Goal: Information Seeking & Learning: Learn about a topic

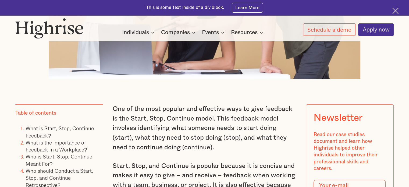
scroll to position [376, 0]
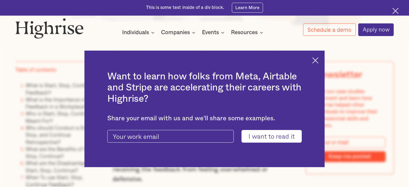
click at [316, 60] on img at bounding box center [315, 60] width 6 height 6
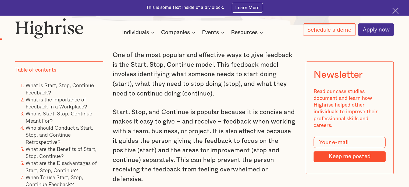
scroll to position [430, 0]
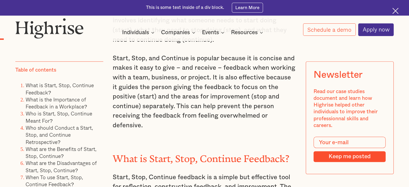
click at [204, 125] on p "Start, Stop, and Continue is popular because it is concise and makes it easy to…" at bounding box center [204, 92] width 183 height 77
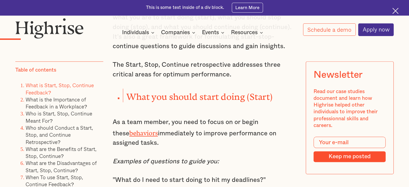
scroll to position [645, 0]
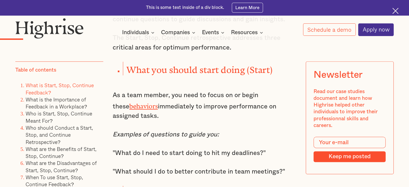
click at [240, 133] on p "Examples of questions to guide you:" at bounding box center [204, 135] width 183 height 10
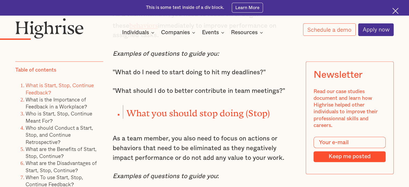
click at [237, 75] on div "One of the most popular and effective ways to give feedback is the Start, Stop,…" at bounding box center [204, 158] width 183 height 914
click at [208, 140] on p "As a team member, you also need to focus on actions or behaviors that need to b…" at bounding box center [204, 148] width 183 height 29
click at [212, 148] on p "As a team member, you also need to focus on actions or behaviors that need to b…" at bounding box center [204, 148] width 183 height 29
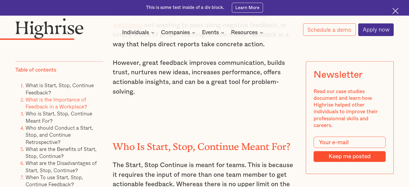
scroll to position [1289, 0]
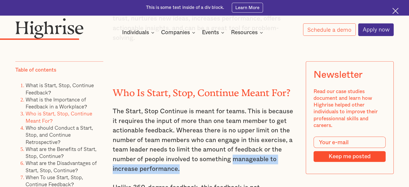
click at [232, 157] on p "The Start, Stop Continue is meant for teams. This is because it requires the in…" at bounding box center [204, 140] width 183 height 67
click at [198, 160] on p "The Start, Stop Continue is meant for teams. This is because it requires the in…" at bounding box center [204, 140] width 183 height 67
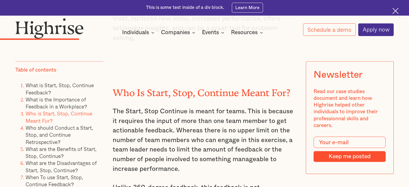
scroll to position [1343, 0]
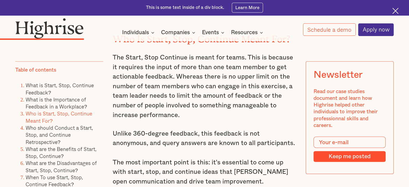
click at [293, 136] on p "Unlike 360-degree feedback, this feedback is not anonymous, and query answers a…" at bounding box center [204, 157] width 183 height 57
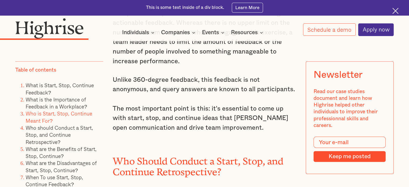
scroll to position [1504, 0]
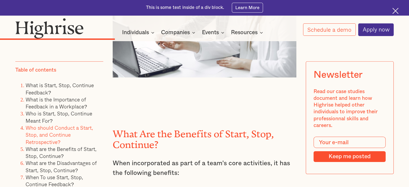
scroll to position [1773, 0]
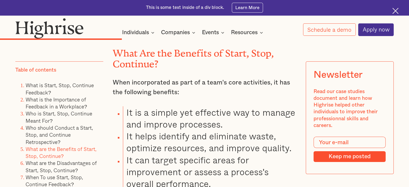
drag, startPoint x: 229, startPoint y: 117, endPoint x: 229, endPoint y: 120, distance: 3.1
click at [229, 118] on li "It is a simple yet effective way to manage and improve processes." at bounding box center [209, 118] width 173 height 24
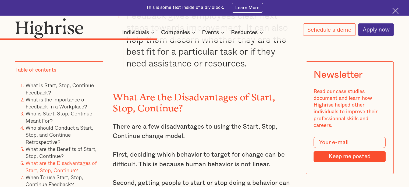
scroll to position [2175, 0]
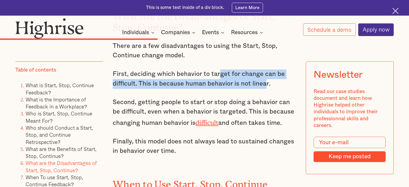
drag, startPoint x: 265, startPoint y: 82, endPoint x: 217, endPoint y: 77, distance: 47.7
click at [218, 78] on p "First, deciding which behavior to target for change can be difficult. This is b…" at bounding box center [204, 78] width 183 height 19
click at [230, 84] on p "First, deciding which behavior to target for change can be difficult. This is b…" at bounding box center [204, 78] width 183 height 19
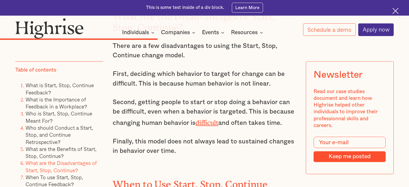
click at [239, 156] on div "What Are the Benefits of Start, Stop, Continue? When incorporated as part of a …" at bounding box center [204, 67] width 183 height 891
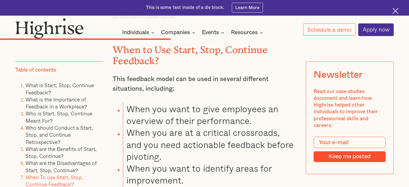
scroll to position [2417, 0]
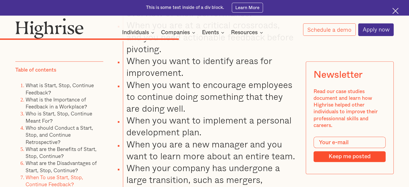
click at [226, 131] on li "When you want to implement a personal development plan." at bounding box center [209, 126] width 173 height 24
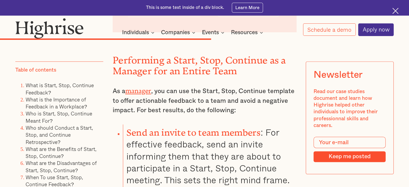
scroll to position [2874, 0]
